Goal: Information Seeking & Learning: Compare options

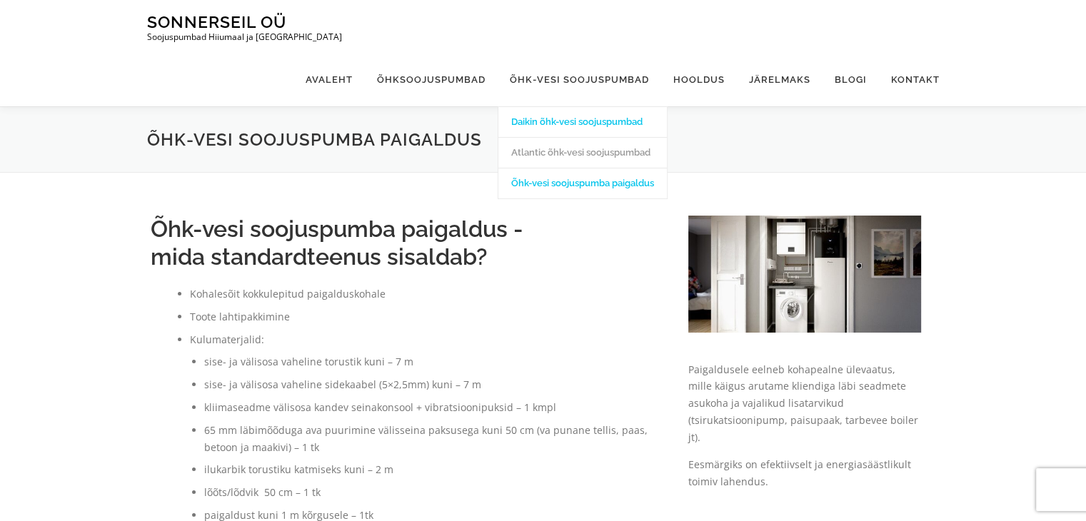
click at [588, 106] on link "Daikin õhk-vesi soojuspumbad" at bounding box center [582, 121] width 168 height 31
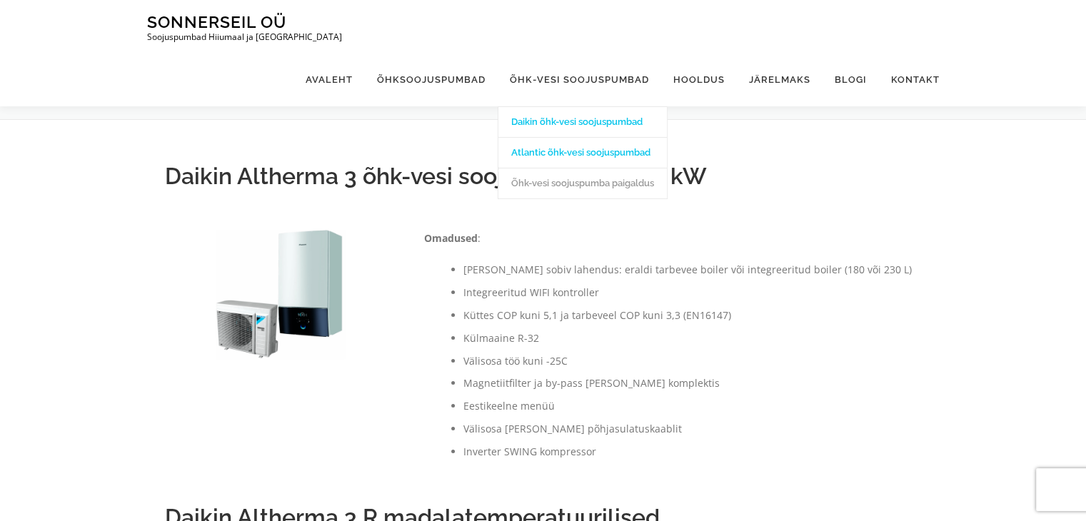
click at [538, 137] on link "Atlantic õhk-vesi soojuspumbad" at bounding box center [582, 152] width 168 height 31
